Goal: Entertainment & Leisure: Browse casually

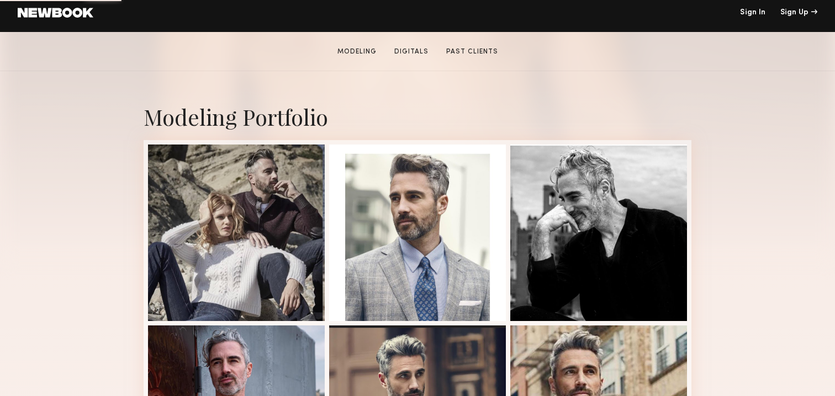
scroll to position [179, 0]
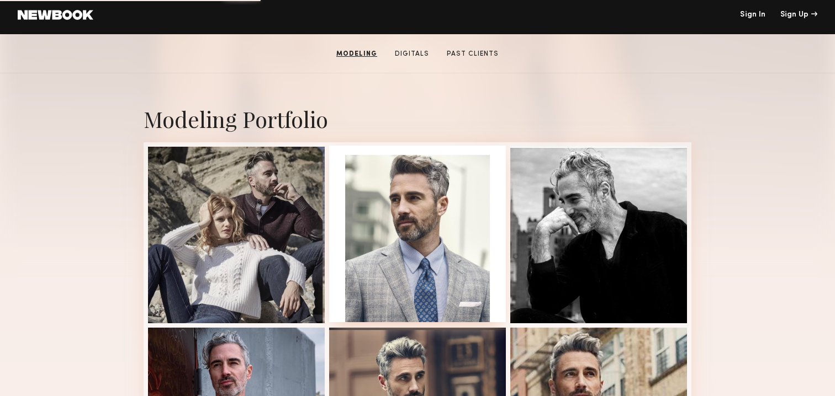
click at [399, 199] on div at bounding box center [417, 234] width 177 height 177
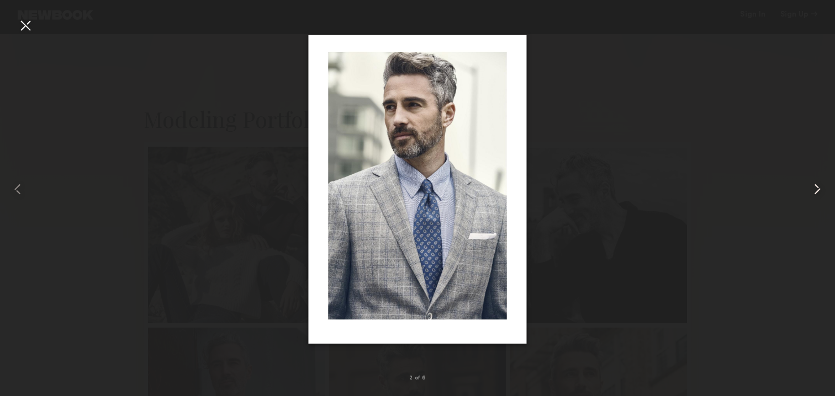
click at [819, 195] on common-icon at bounding box center [817, 189] width 18 height 18
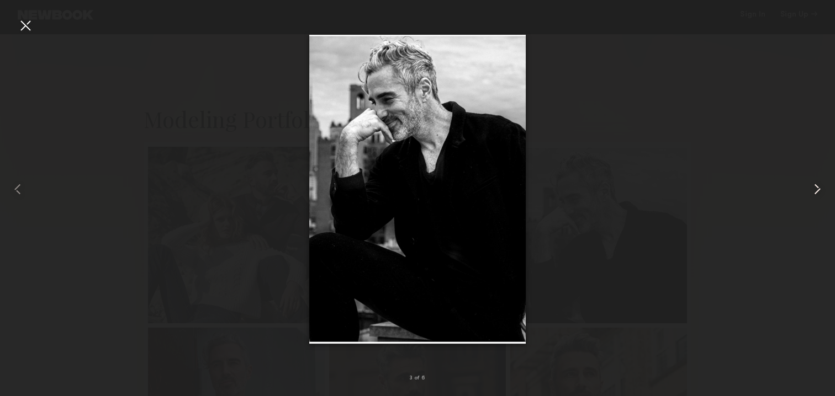
click at [819, 196] on common-icon at bounding box center [817, 189] width 18 height 18
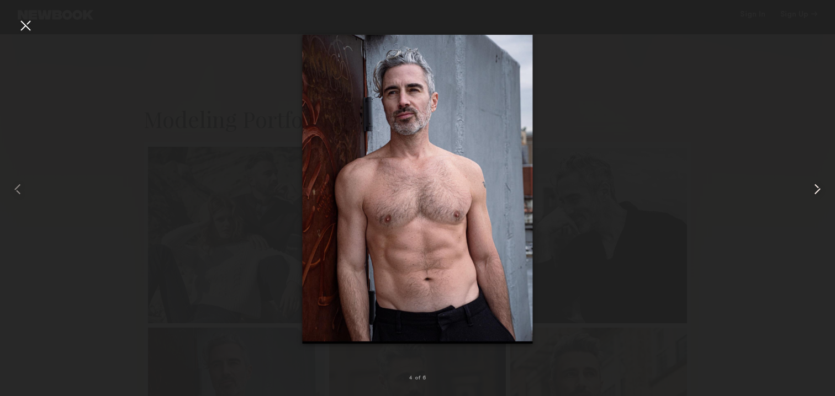
click at [819, 196] on common-icon at bounding box center [817, 189] width 18 height 18
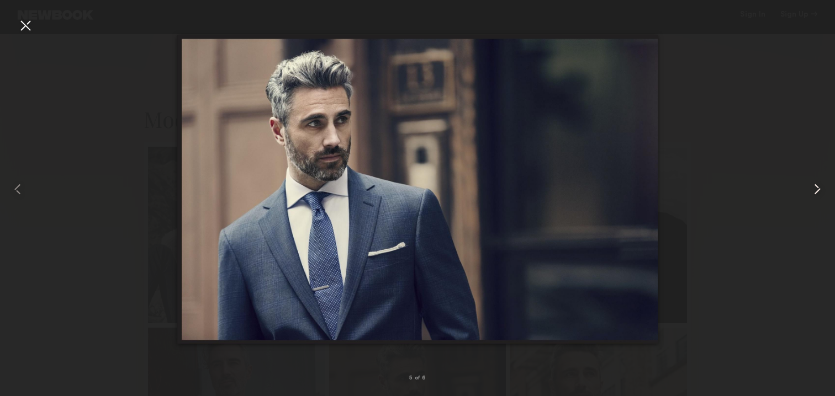
click at [819, 197] on common-icon at bounding box center [817, 189] width 18 height 18
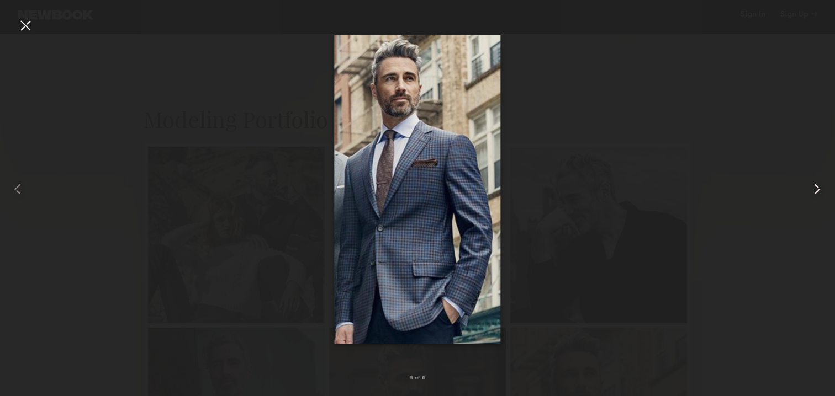
click at [819, 197] on common-icon at bounding box center [817, 189] width 18 height 18
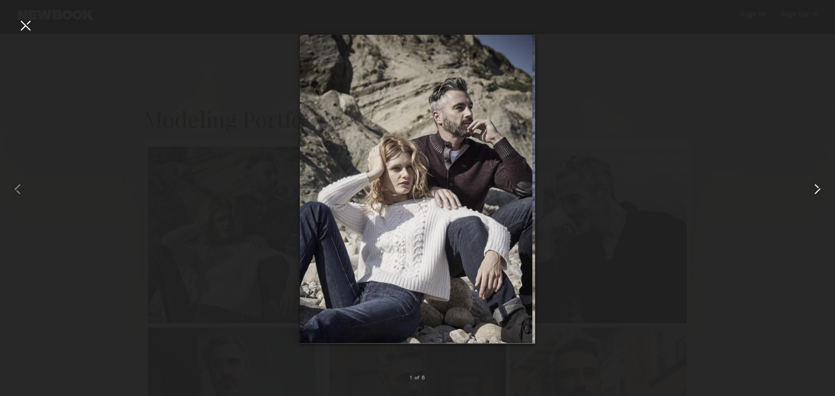
click at [819, 197] on common-icon at bounding box center [817, 189] width 18 height 18
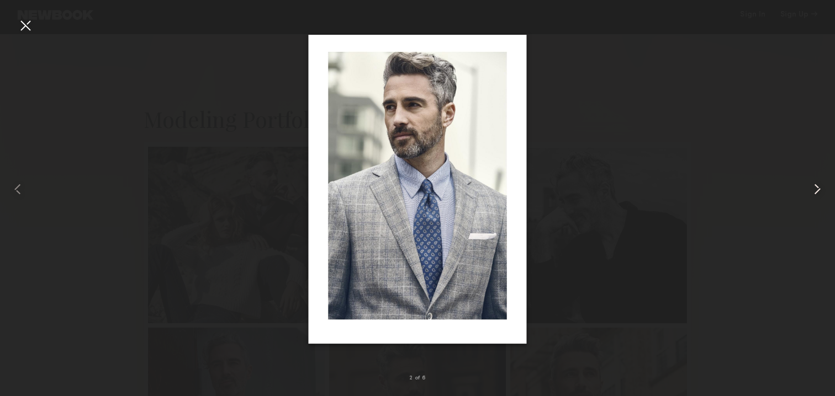
click at [819, 197] on common-icon at bounding box center [817, 189] width 18 height 18
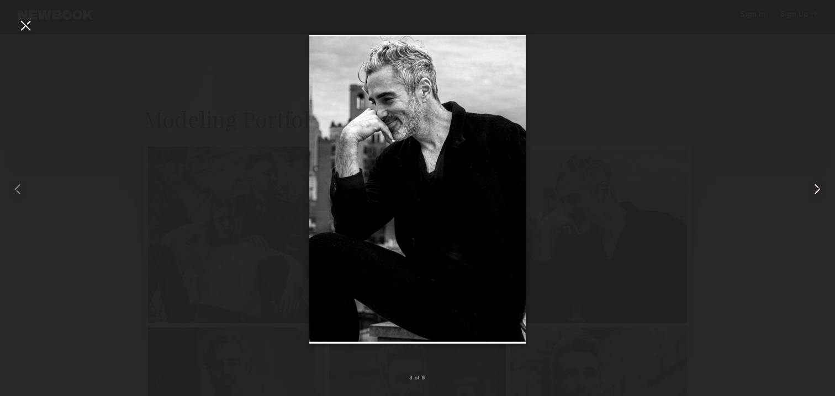
click at [819, 197] on common-icon at bounding box center [817, 189] width 18 height 18
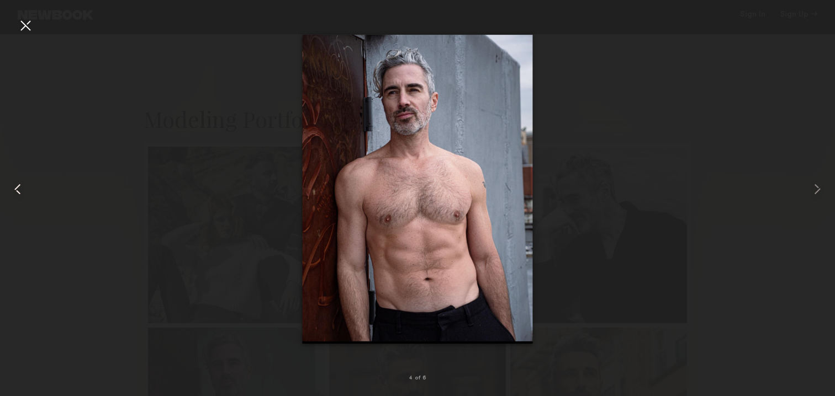
click at [17, 35] on div at bounding box center [16, 189] width 33 height 343
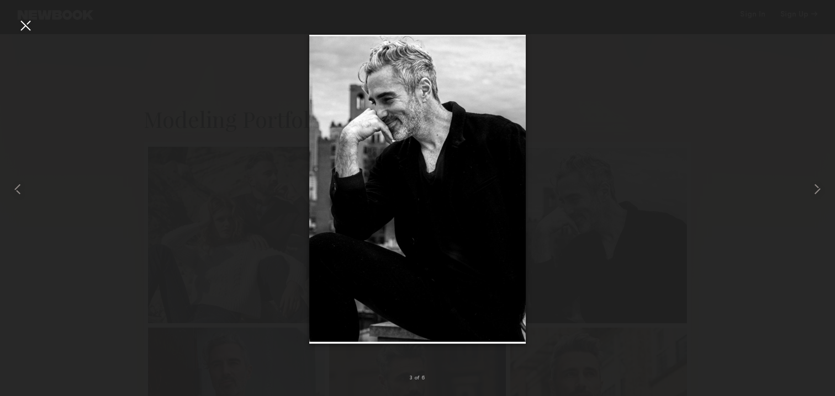
click at [24, 26] on div at bounding box center [26, 26] width 18 height 18
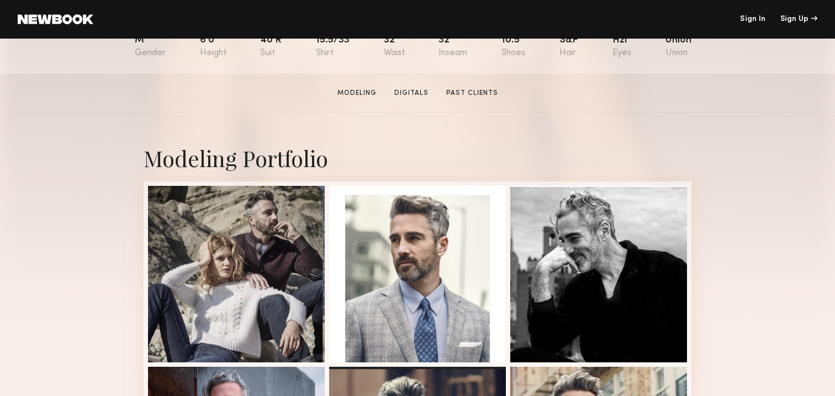
scroll to position [169, 0]
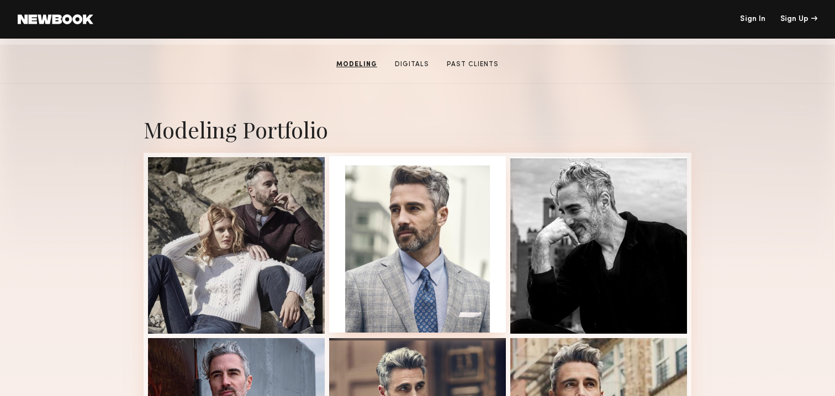
click at [344, 215] on div at bounding box center [417, 244] width 177 height 177
